Goal: Task Accomplishment & Management: Manage account settings

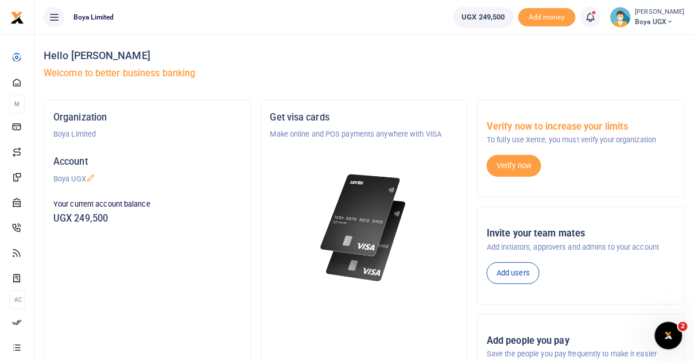
click at [657, 12] on small "[PERSON_NAME]" at bounding box center [659, 12] width 49 height 10
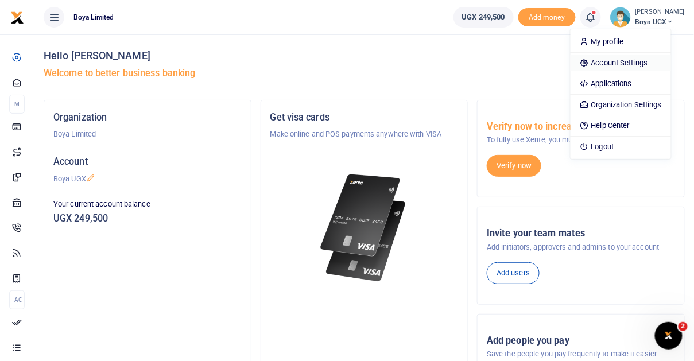
click at [639, 61] on link "Account Settings" at bounding box center [620, 63] width 100 height 16
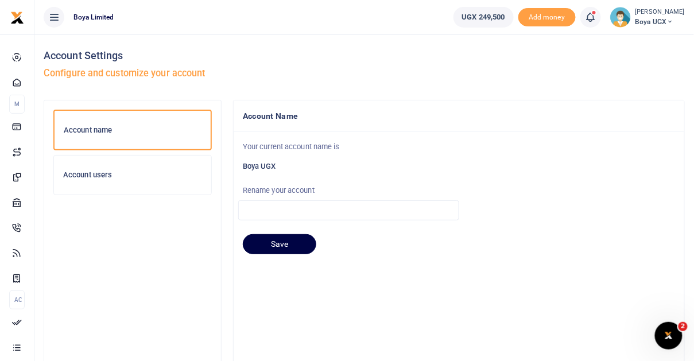
click at [662, 11] on small "[PERSON_NAME]" at bounding box center [659, 12] width 49 height 10
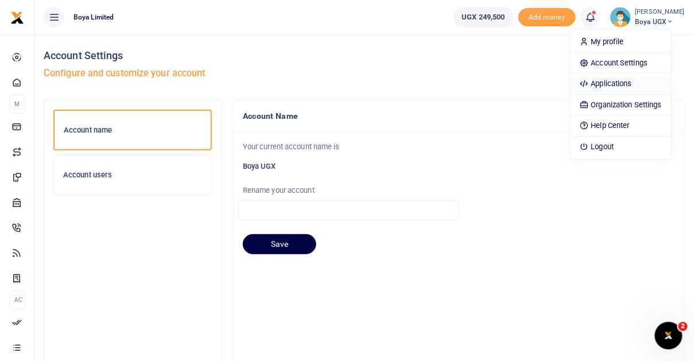
click at [635, 86] on link "Applications" at bounding box center [620, 84] width 100 height 16
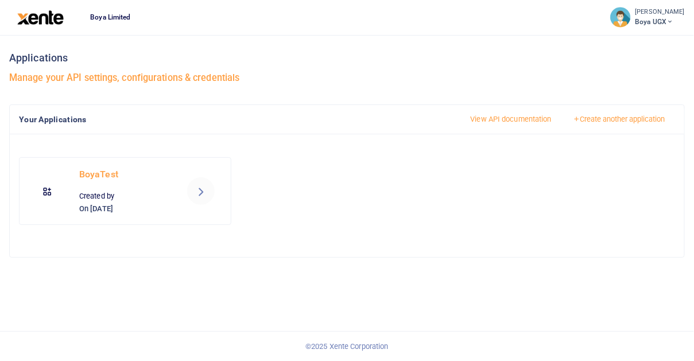
click at [199, 188] on div at bounding box center [347, 180] width 694 height 361
click at [204, 194] on icon at bounding box center [201, 191] width 14 height 14
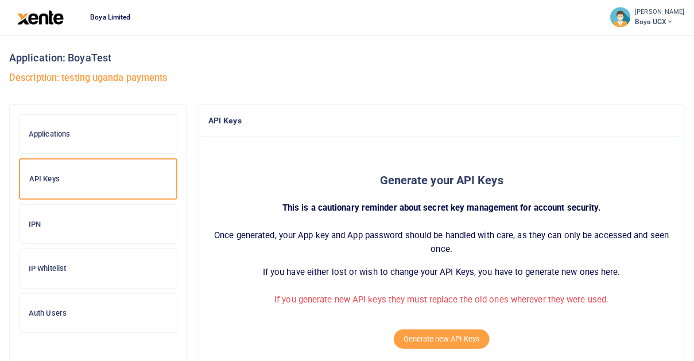
click at [69, 276] on div "IP Whitelist" at bounding box center [98, 268] width 157 height 39
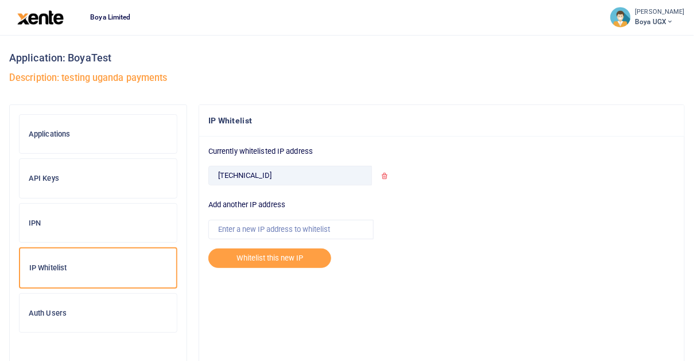
click at [384, 176] on icon at bounding box center [383, 175] width 7 height 7
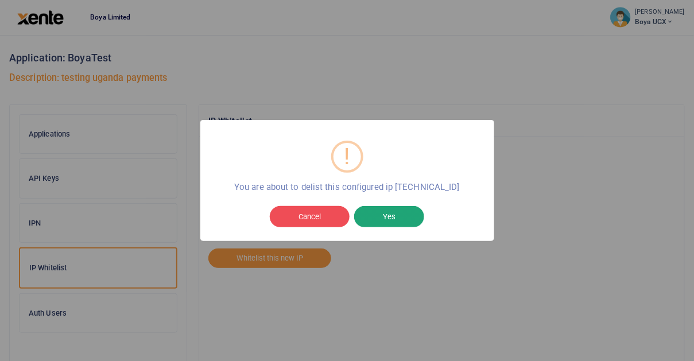
click at [380, 215] on button "Yes" at bounding box center [389, 217] width 70 height 22
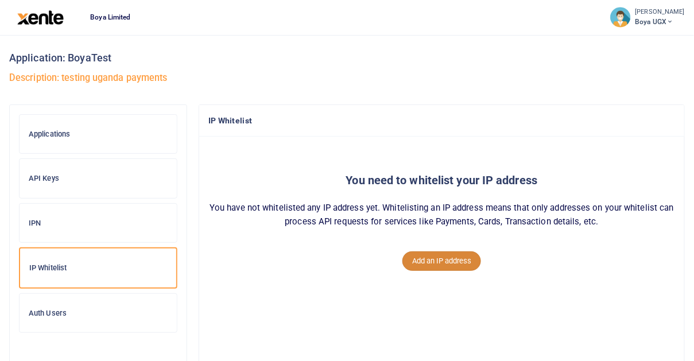
click at [461, 268] on button "Add an IP address" at bounding box center [441, 261] width 79 height 20
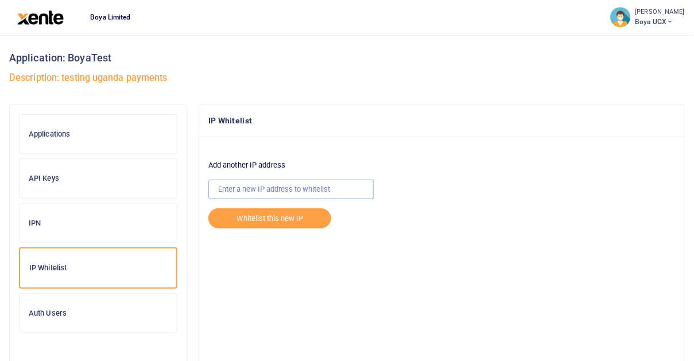
click at [268, 187] on input "text" at bounding box center [290, 190] width 165 height 20
paste input "129.222.187.89"
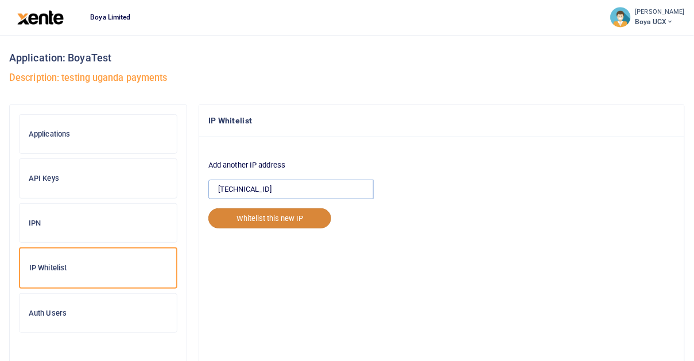
type input "129.222.187.89"
click at [267, 219] on button "Whitelist this new IP" at bounding box center [269, 218] width 123 height 20
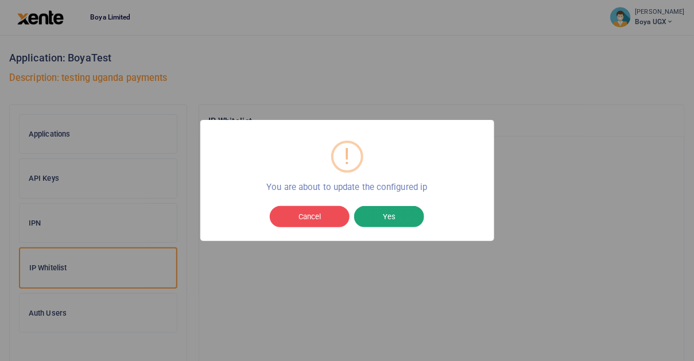
click at [399, 215] on button "Yes" at bounding box center [389, 217] width 70 height 22
